Goal: Information Seeking & Learning: Learn about a topic

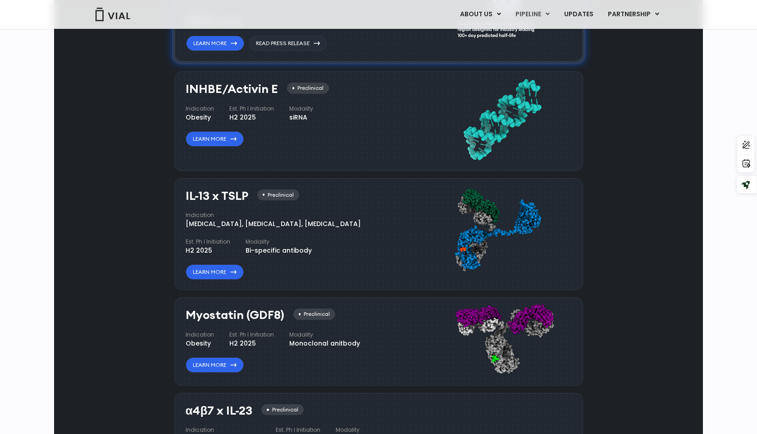
scroll to position [734, 0]
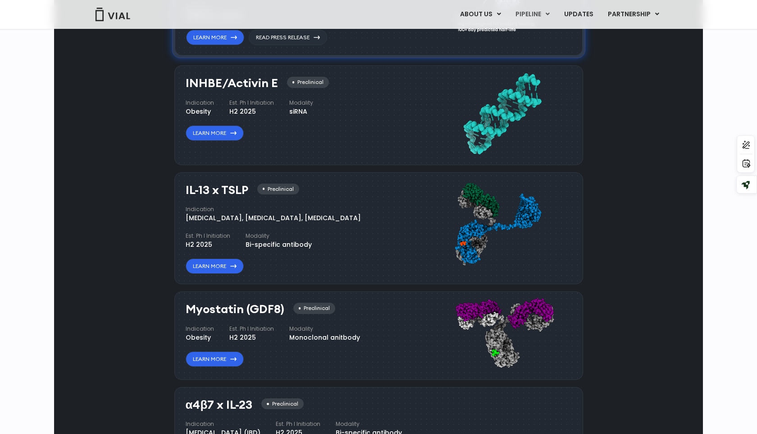
click at [266, 226] on div "Indication [MEDICAL_DATA], [MEDICAL_DATA], [MEDICAL_DATA] Est. Ph I Initiation …" at bounding box center [295, 227] width 218 height 44
drag, startPoint x: 327, startPoint y: 220, endPoint x: 298, endPoint y: 216, distance: 29.1
click at [298, 216] on div "Indication [MEDICAL_DATA], [MEDICAL_DATA], [MEDICAL_DATA] Est. Ph I Initiation …" at bounding box center [295, 227] width 218 height 44
copy div "[MEDICAL_DATA]"
click at [320, 236] on div "Indication [MEDICAL_DATA], [MEDICAL_DATA], [MEDICAL_DATA] Est. Ph I Initiation …" at bounding box center [295, 227] width 218 height 44
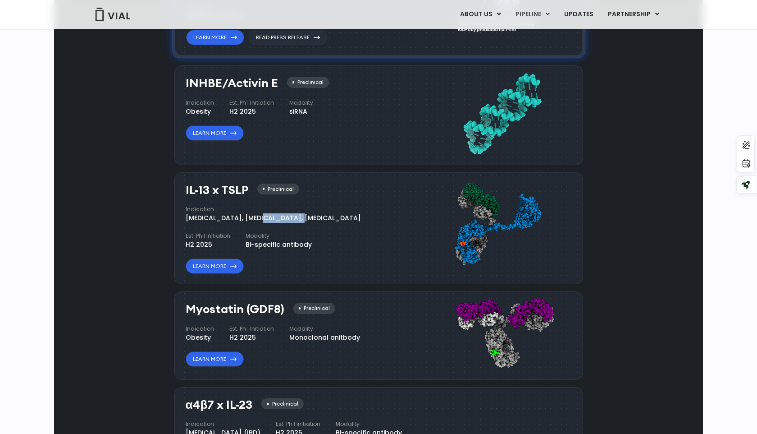
drag, startPoint x: 239, startPoint y: 218, endPoint x: 206, endPoint y: 219, distance: 32.9
click at [206, 219] on div "[MEDICAL_DATA], [MEDICAL_DATA], [MEDICAL_DATA]" at bounding box center [273, 217] width 175 height 9
click at [235, 229] on div "Indication [MEDICAL_DATA], [MEDICAL_DATA], [MEDICAL_DATA] Est. Ph I Initiation …" at bounding box center [295, 227] width 218 height 44
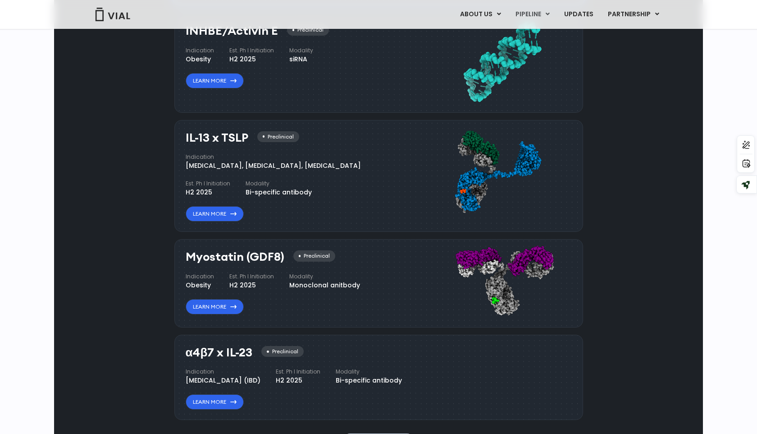
scroll to position [785, 0]
